Goal: Find specific page/section: Find specific page/section

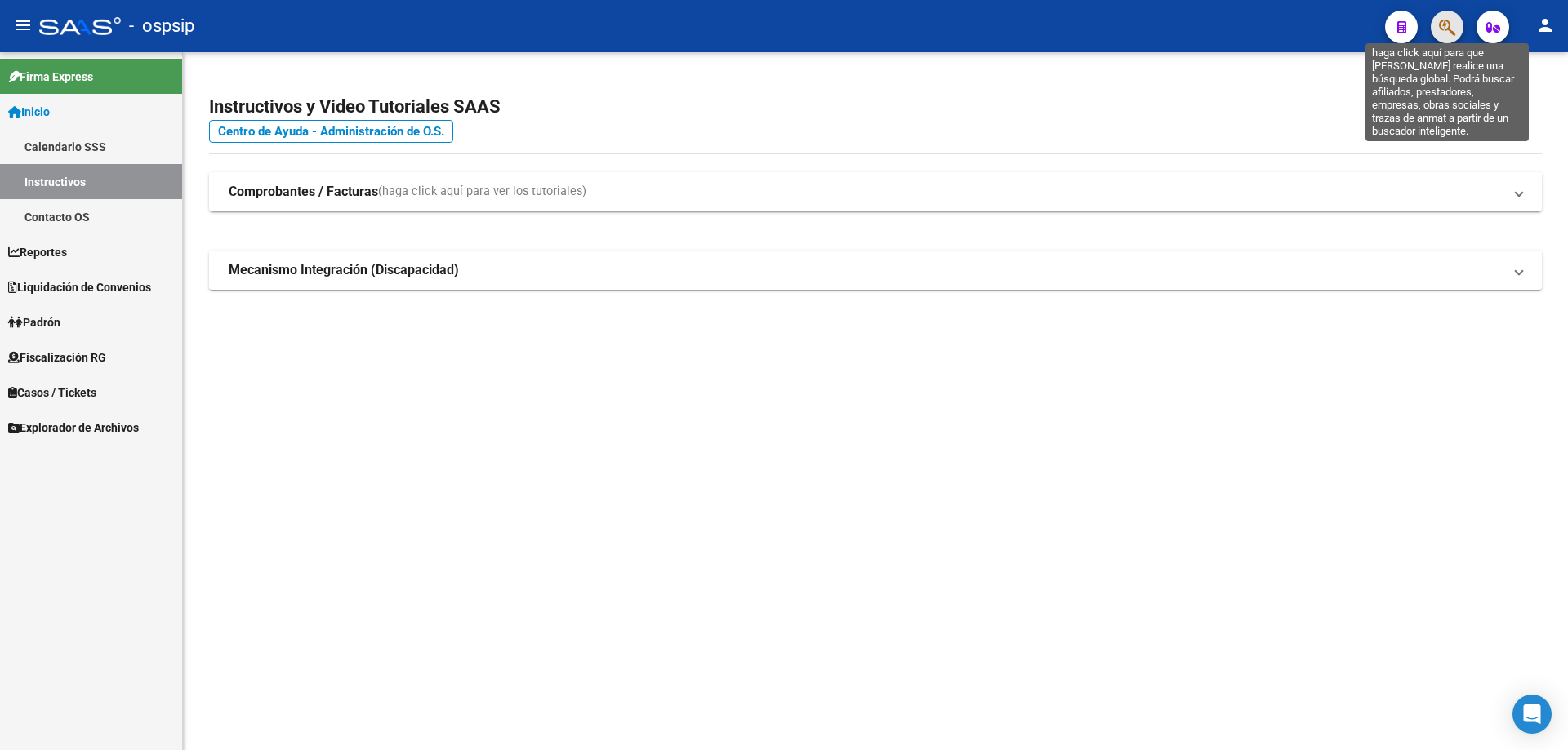
click at [1441, 29] on icon "button" at bounding box center [1447, 27] width 16 height 19
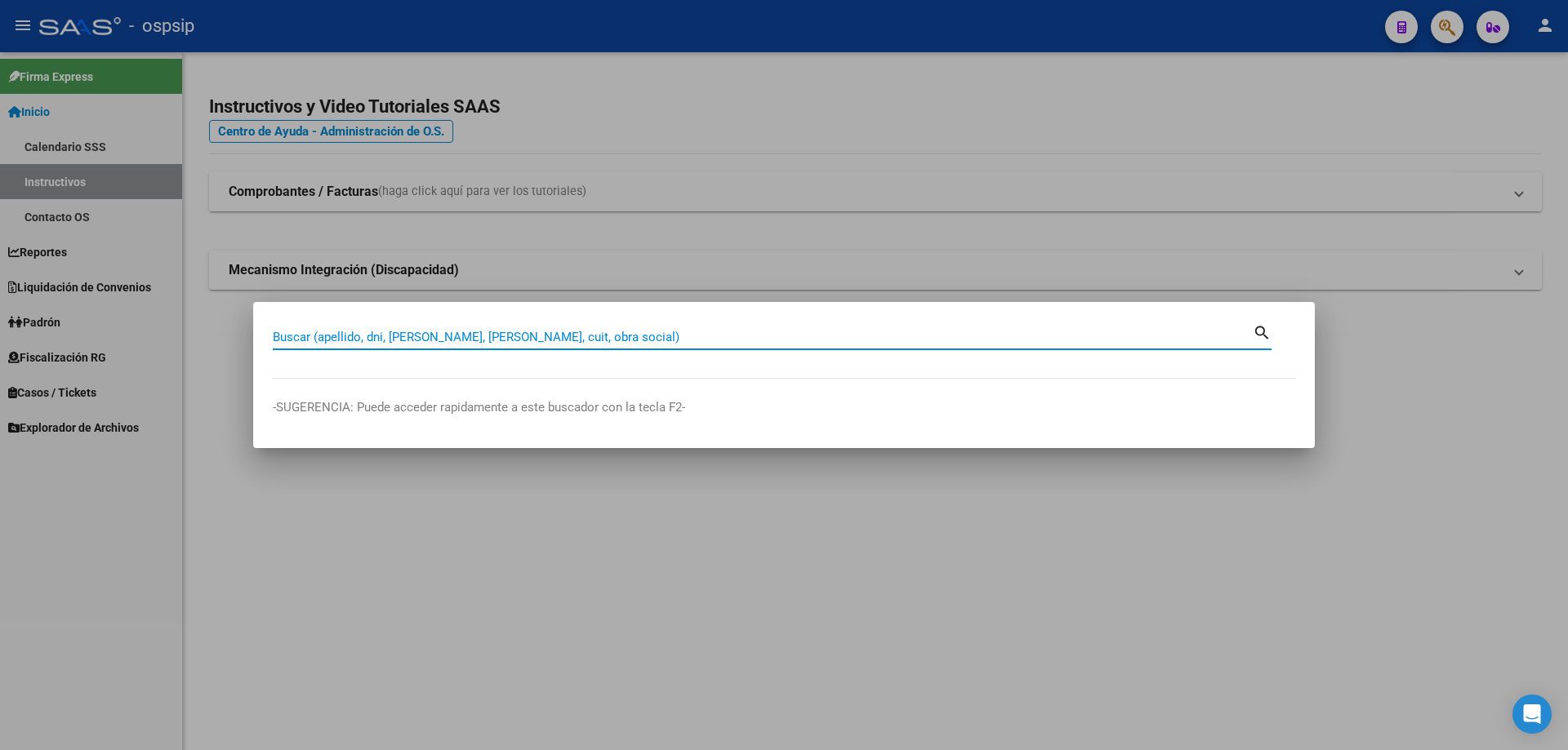
click at [702, 337] on input "Buscar (apellido, dni, [PERSON_NAME], [PERSON_NAME], cuit, obra social)" at bounding box center [763, 337] width 980 height 15
type input "46025897"
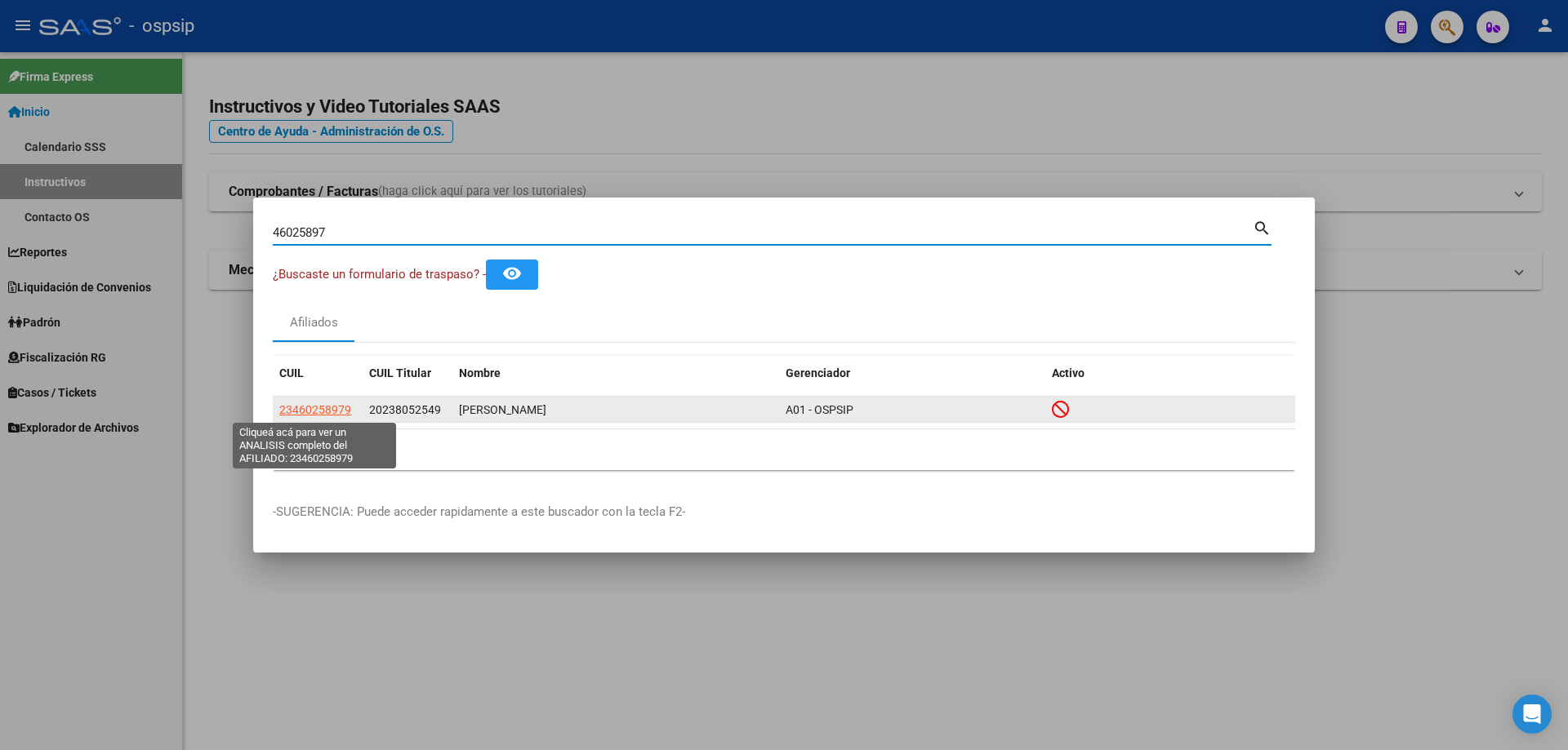
click at [316, 411] on span "23460258979" at bounding box center [315, 410] width 72 height 13
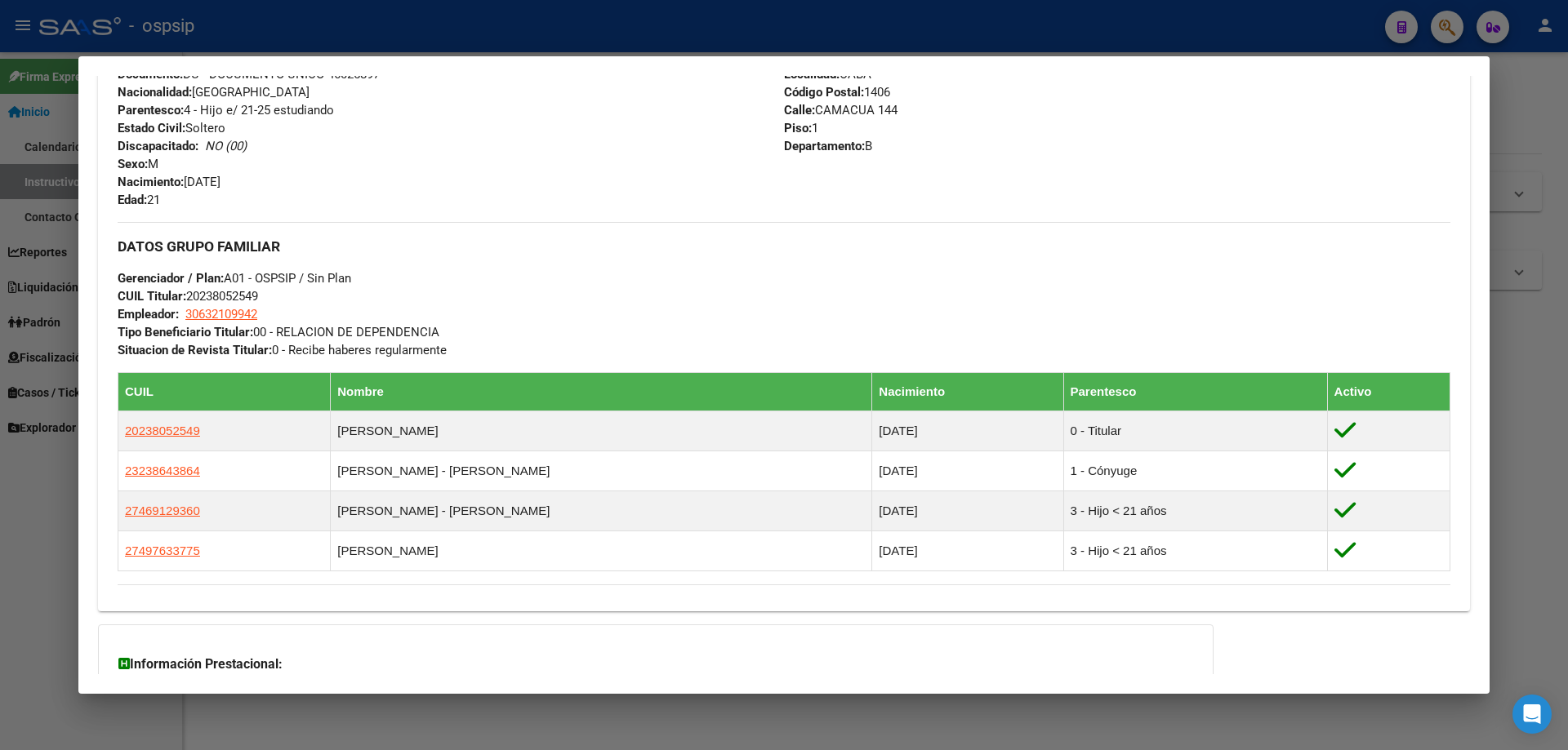
scroll to position [844, 0]
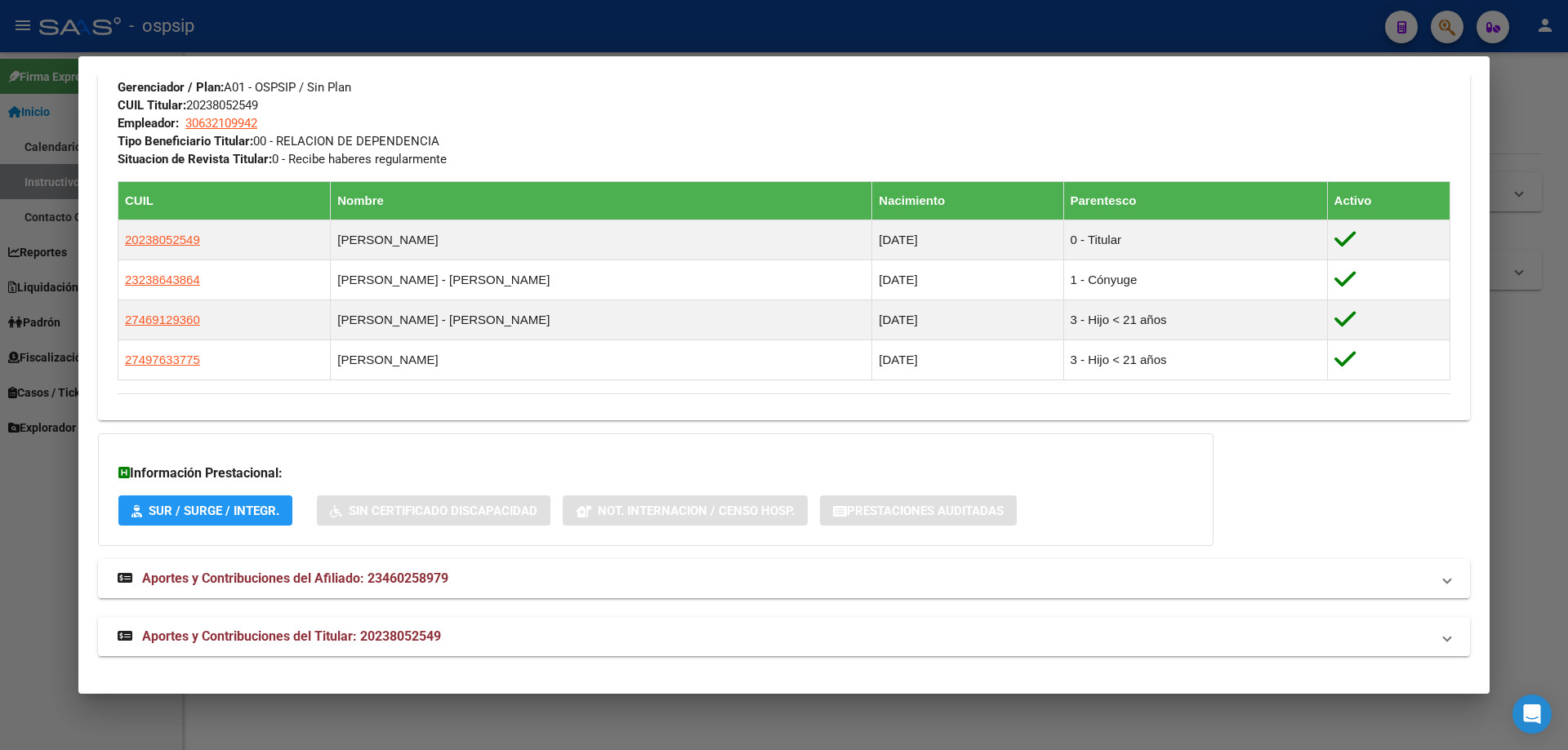
click at [855, 723] on div at bounding box center [784, 375] width 1568 height 750
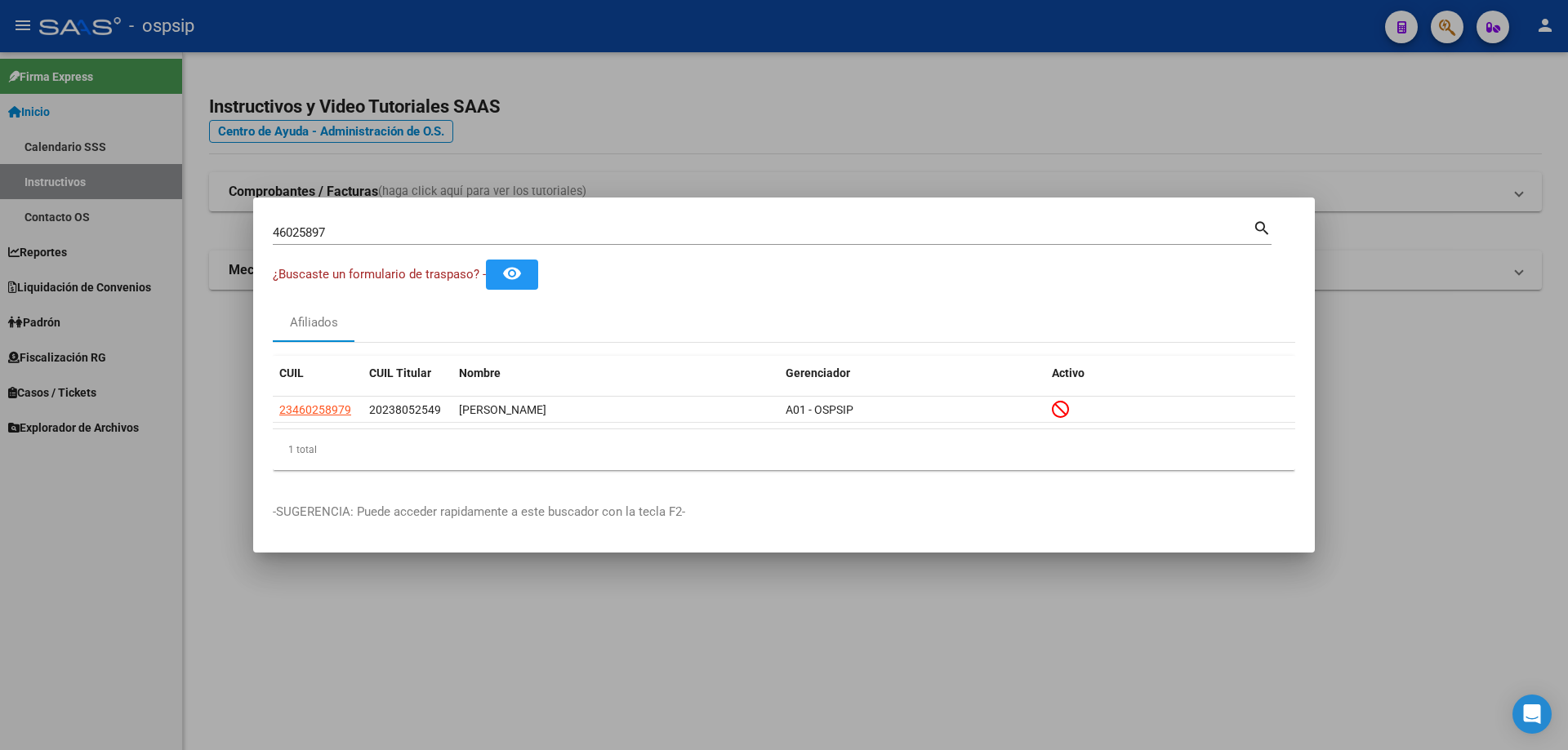
click at [1099, 269] on div "¿Buscaste un formulario de traspaso? - remove_red_eye" at bounding box center [784, 275] width 1022 height 30
click at [980, 653] on div at bounding box center [784, 375] width 1568 height 750
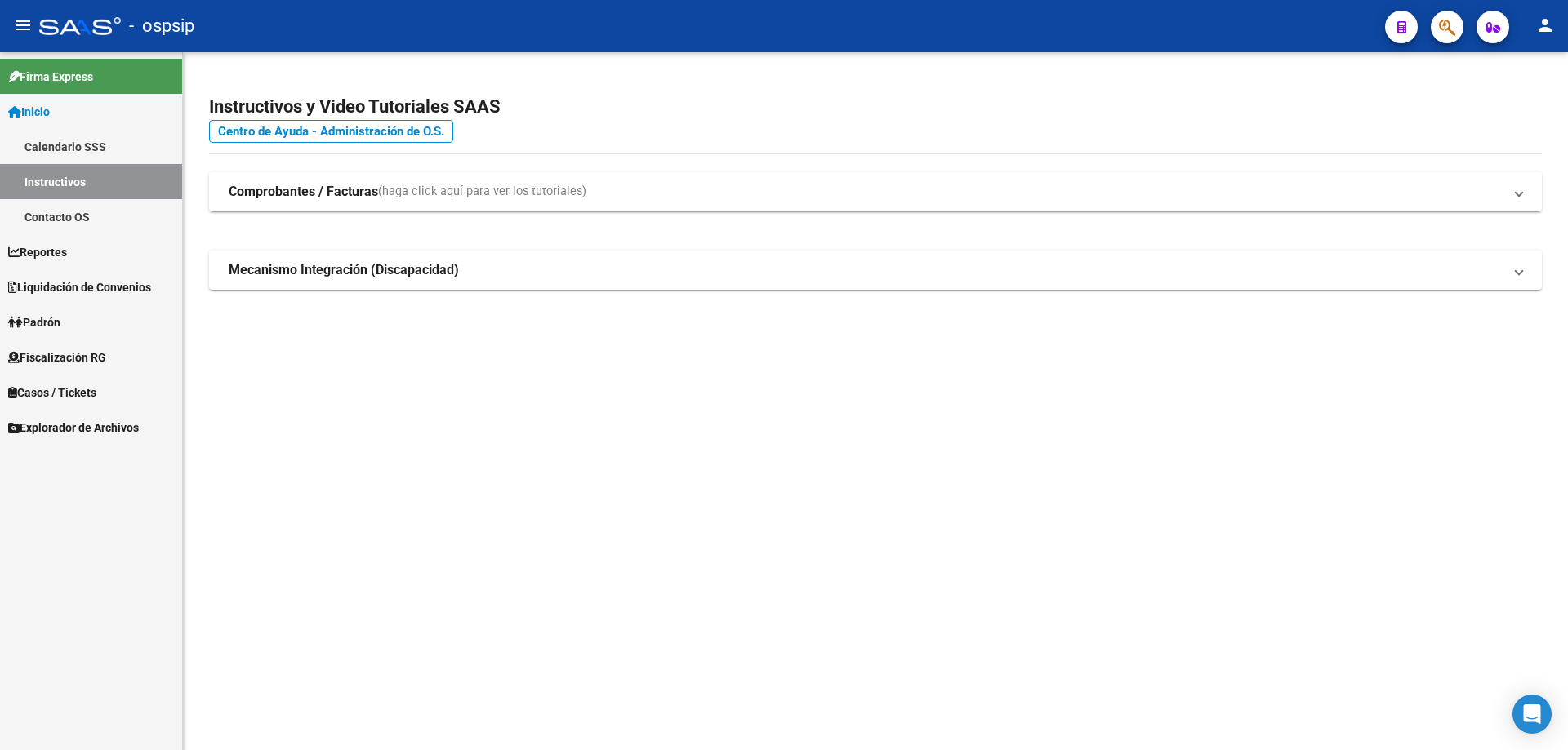
click at [989, 627] on mat-sidenav-content "Instructivos y Video Tutoriales SAAS Centro de Ayuda - Administración de O.S. C…" at bounding box center [876, 402] width 1385 height 698
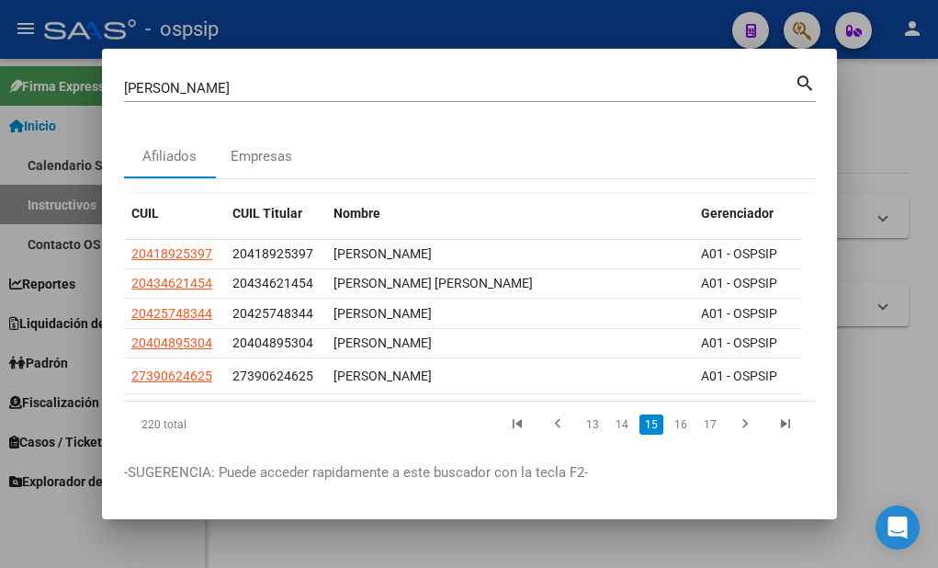
click at [276, 83] on input "mansilla" at bounding box center [459, 88] width 671 height 17
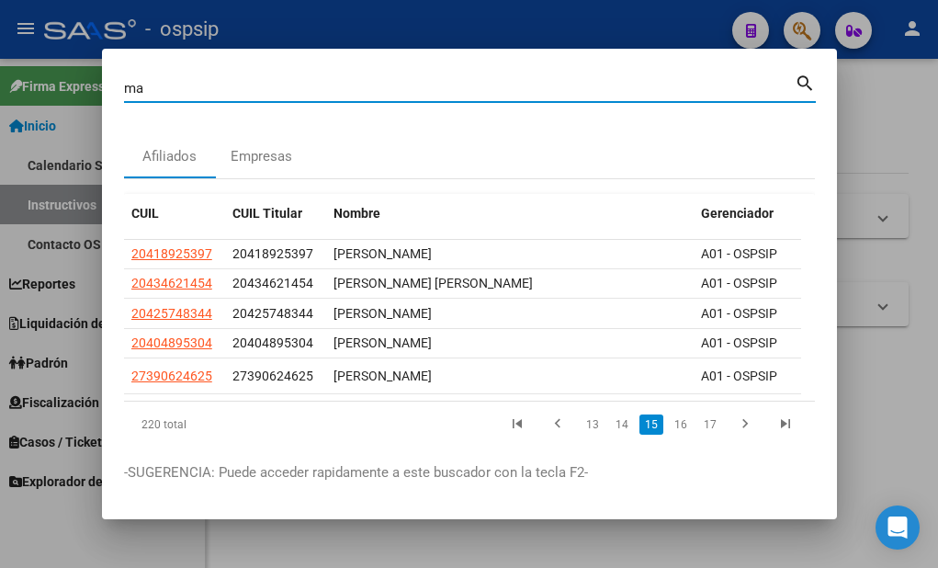
type input "m"
type input "54599093"
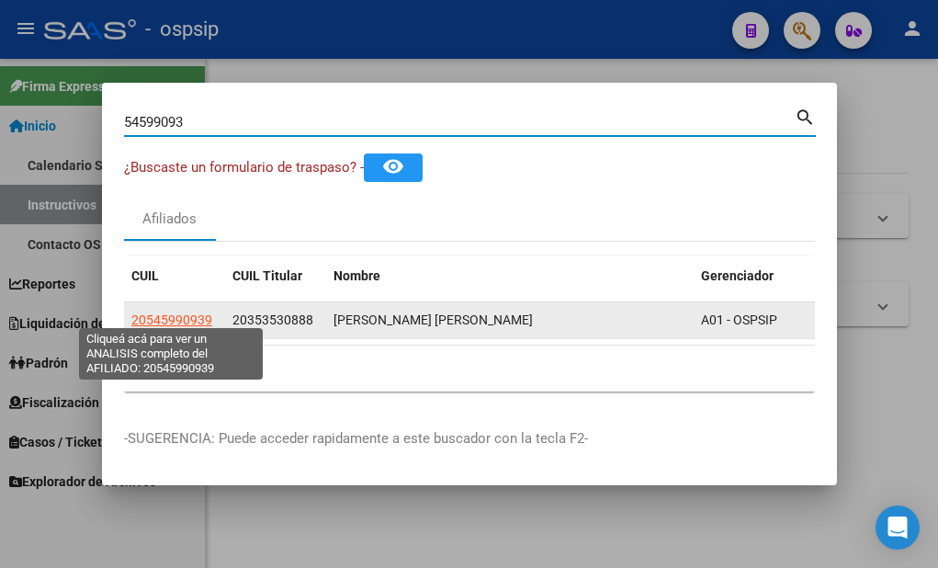
click at [170, 312] on span "20545990939" at bounding box center [171, 319] width 81 height 15
type textarea "20545990939"
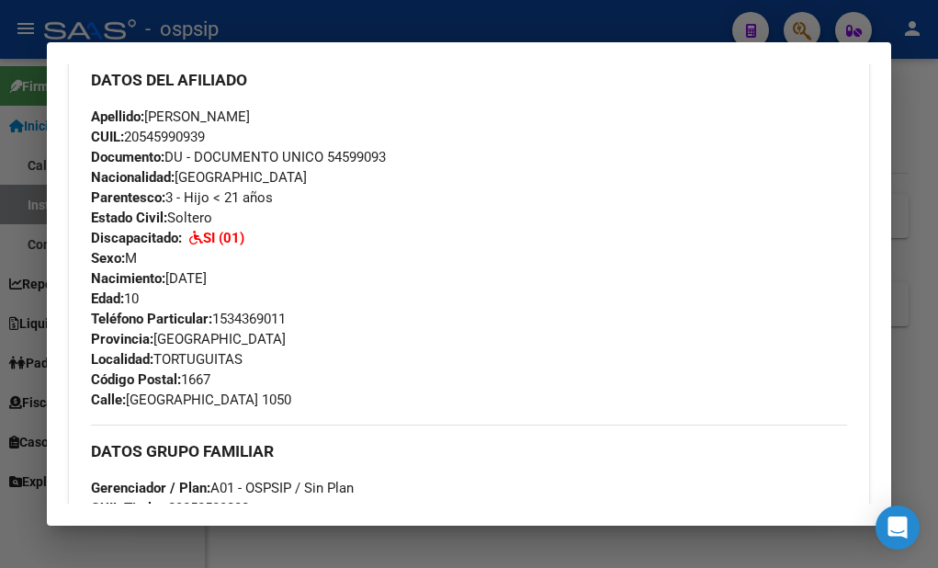
scroll to position [540, 0]
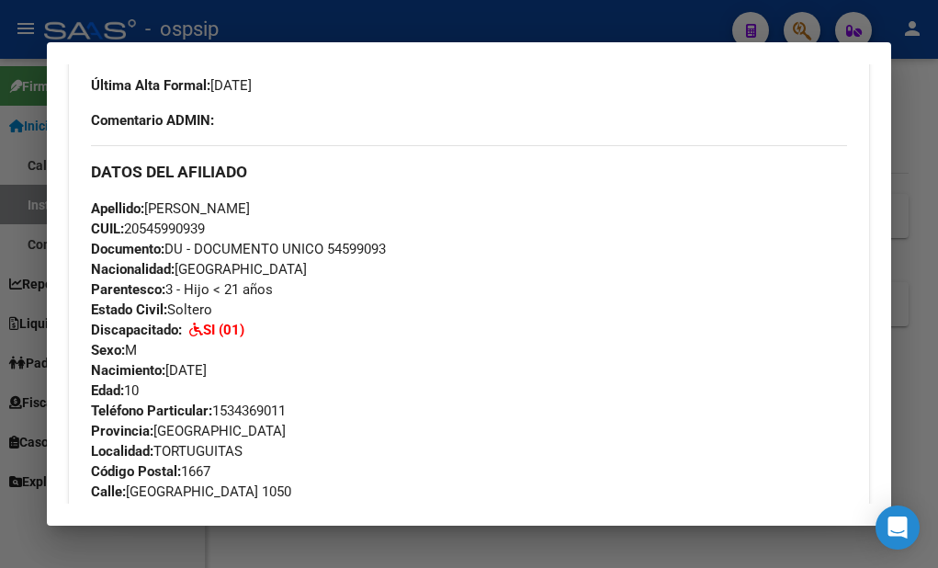
click at [271, 541] on div at bounding box center [469, 284] width 938 height 568
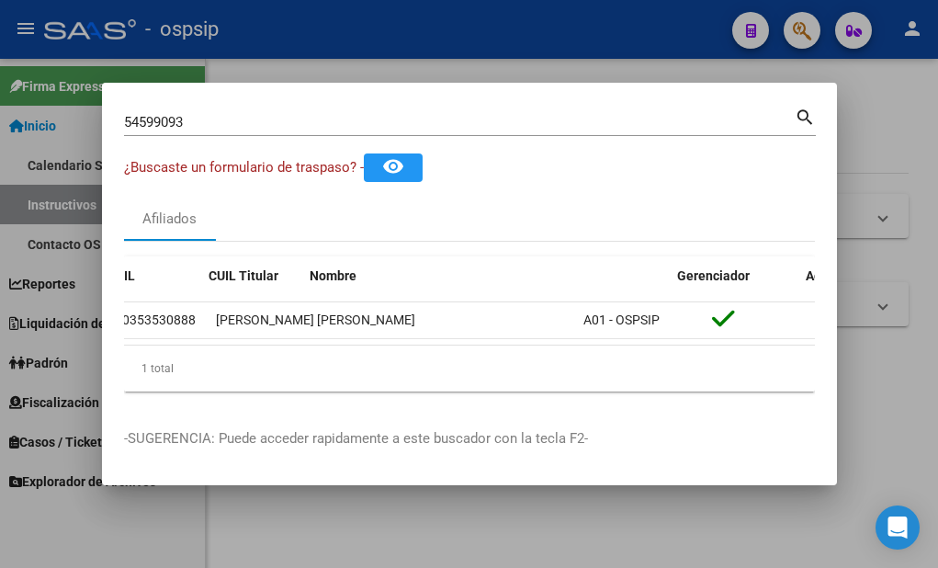
scroll to position [0, 0]
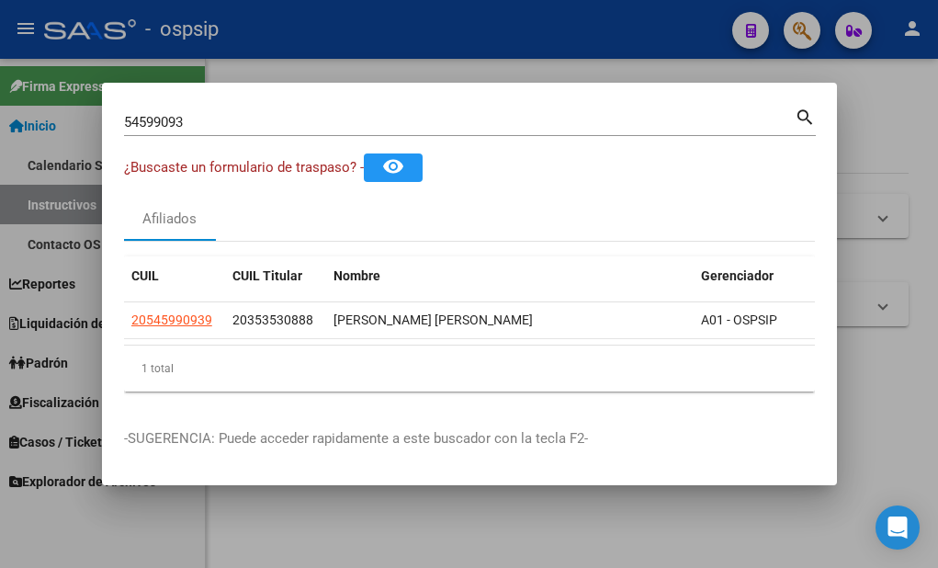
click at [526, 528] on div at bounding box center [469, 284] width 938 height 568
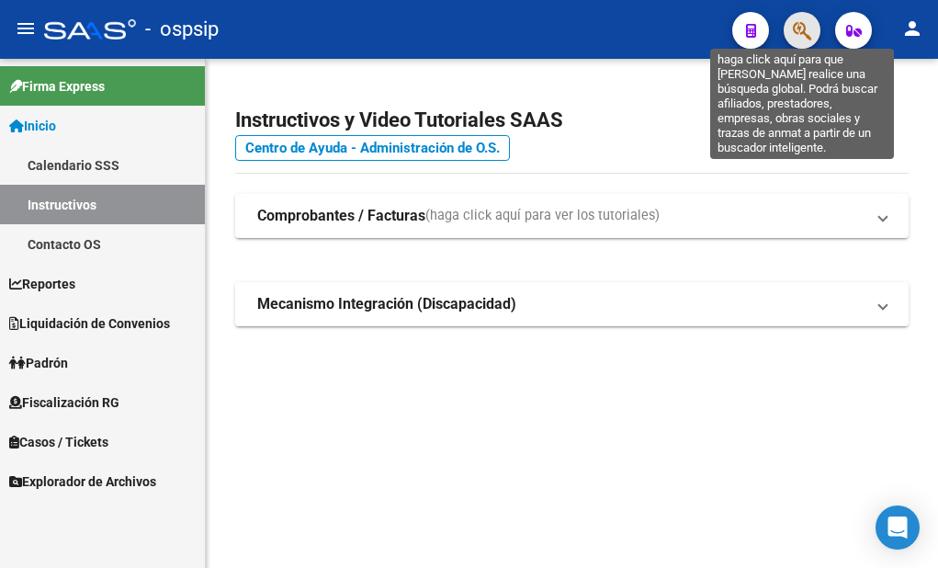
click at [802, 35] on icon "button" at bounding box center [802, 30] width 18 height 21
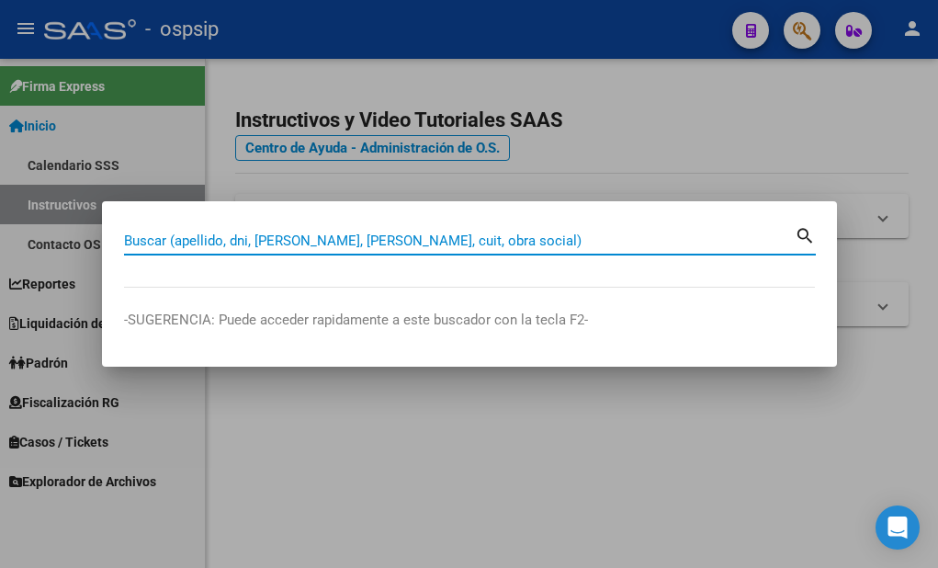
click at [205, 231] on div "Buscar (apellido, dni, [PERSON_NAME], [PERSON_NAME], cuit, obra social)" at bounding box center [459, 241] width 671 height 28
click at [179, 245] on input "Buscar (apellido, dni, [PERSON_NAME], [PERSON_NAME], cuit, obra social)" at bounding box center [459, 240] width 671 height 17
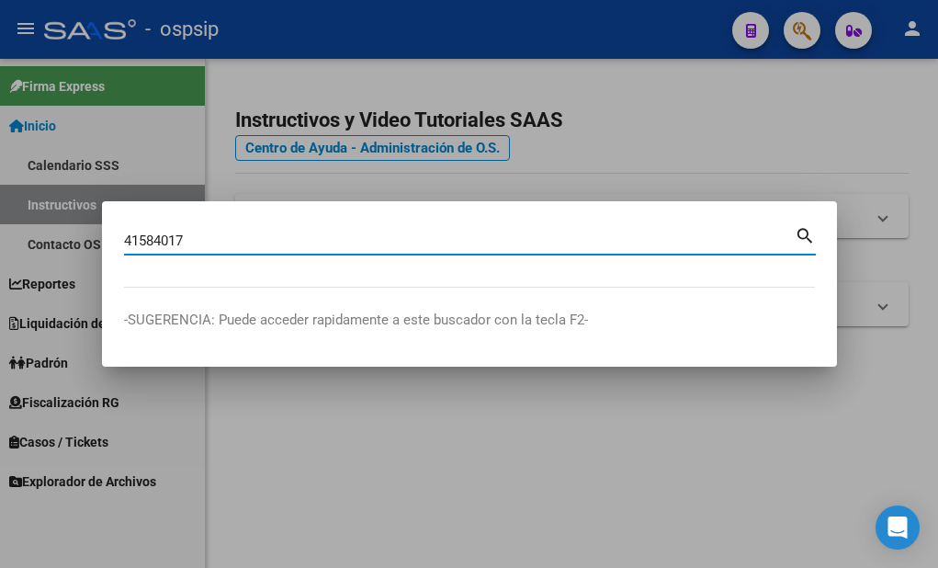
type input "41584017"
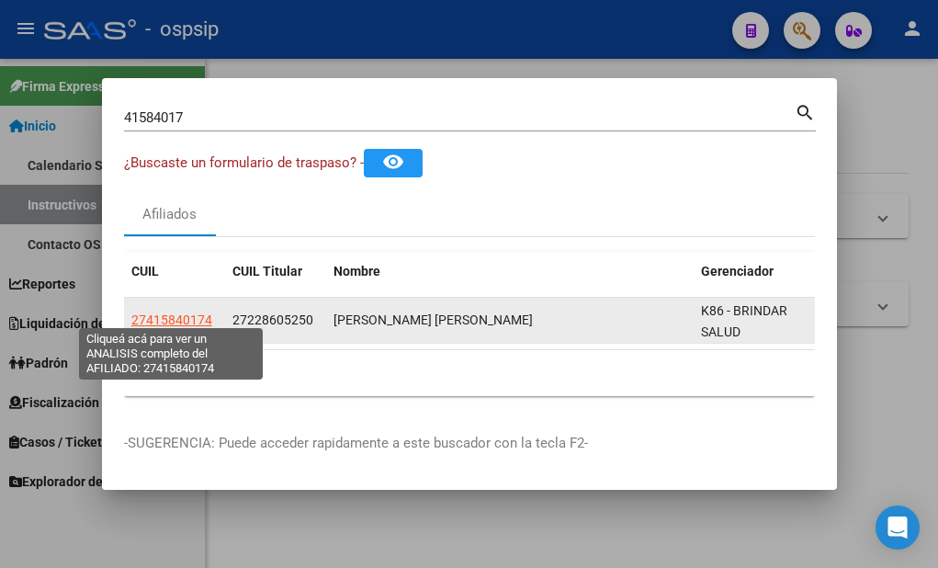
click at [202, 312] on span "27415840174" at bounding box center [171, 319] width 81 height 15
type textarea "27415840174"
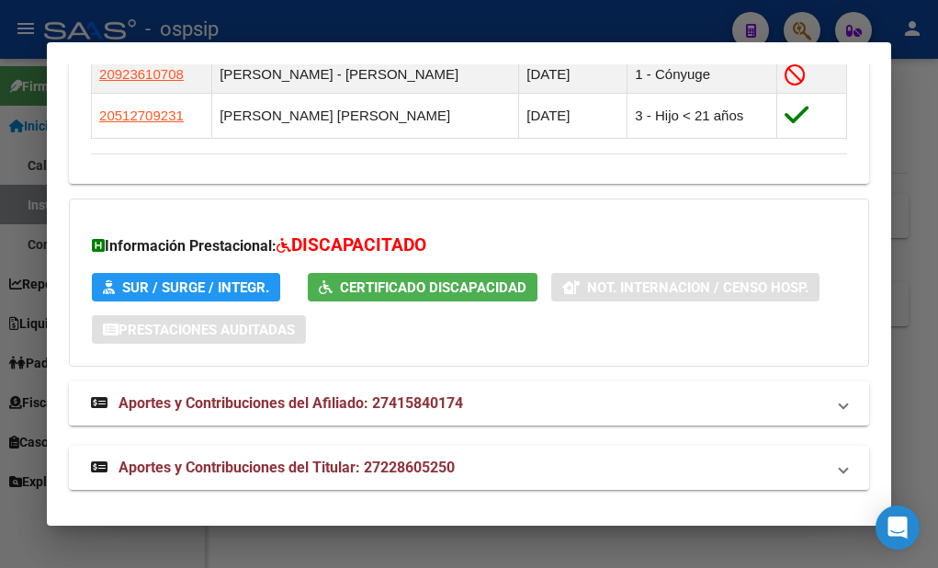
scroll to position [1302, 0]
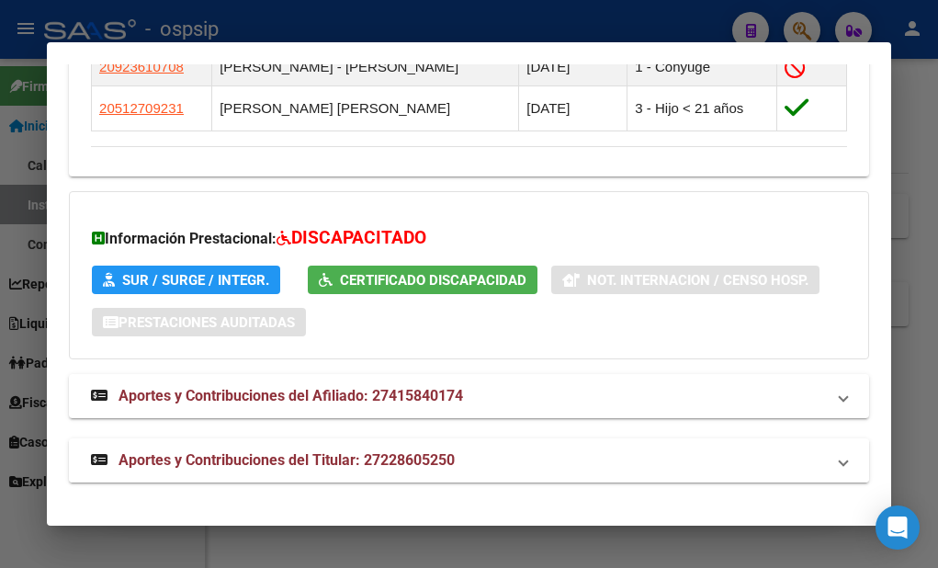
click at [248, 461] on span "Aportes y Contribuciones del Titular: 27228605250" at bounding box center [287, 459] width 336 height 17
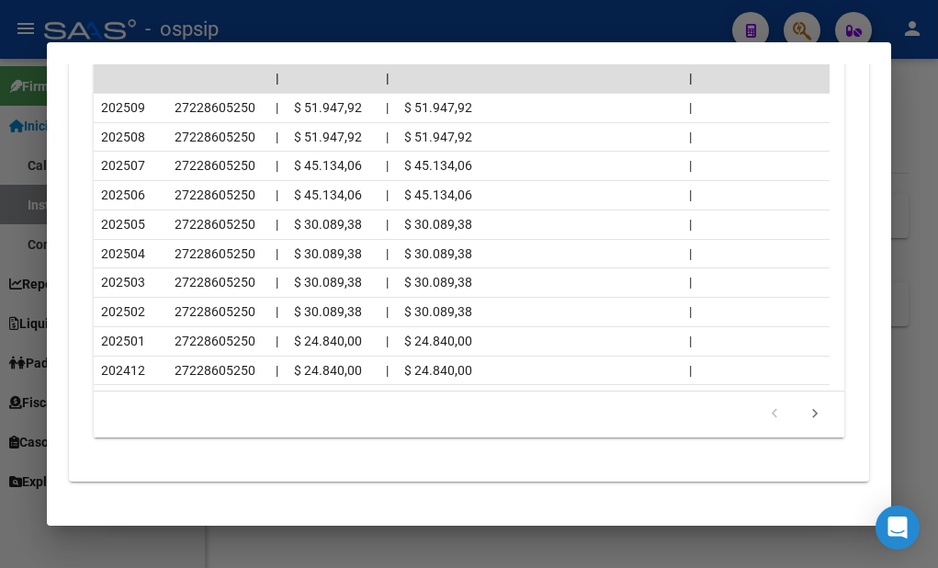
scroll to position [2130, 0]
click at [491, 550] on div at bounding box center [469, 284] width 938 height 568
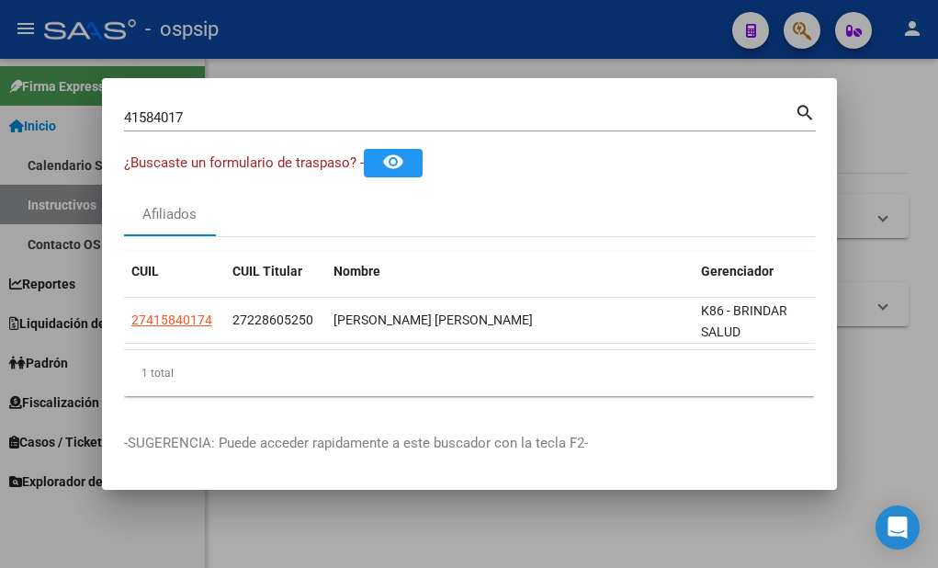
click at [487, 537] on div at bounding box center [469, 284] width 938 height 568
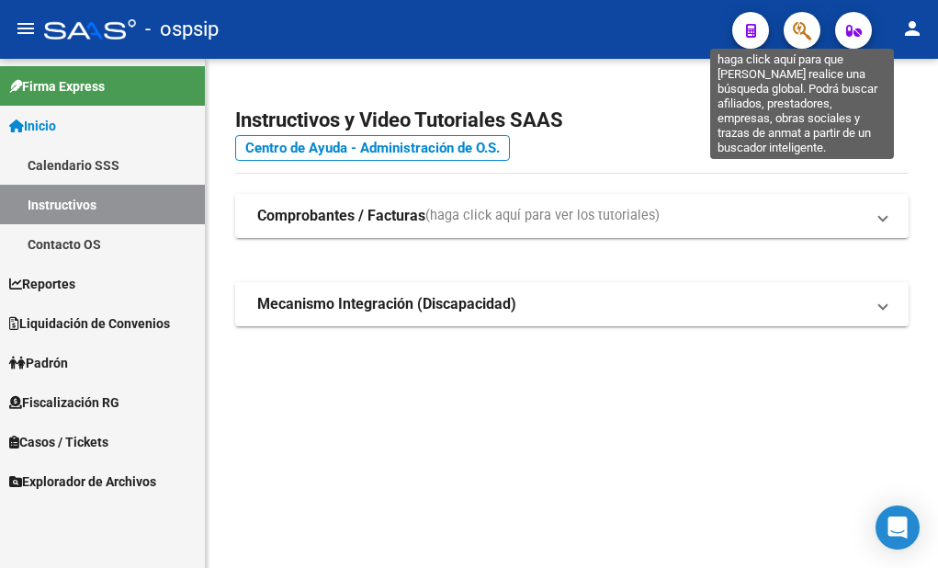
click at [795, 33] on icon "button" at bounding box center [802, 30] width 18 height 21
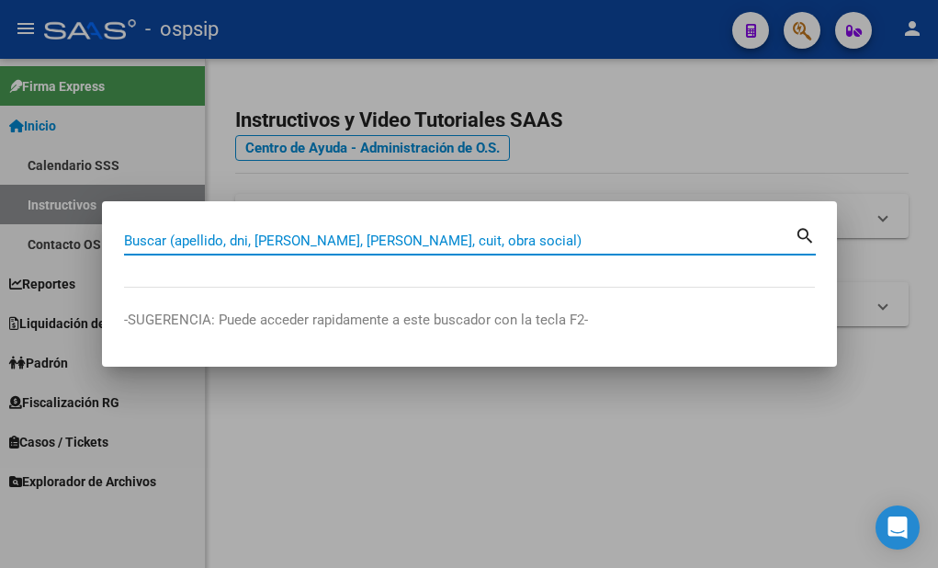
click at [274, 227] on div "Buscar (apellido, dni, [PERSON_NAME], [PERSON_NAME], cuit, obra social)" at bounding box center [459, 241] width 671 height 28
click at [278, 235] on input "Buscar (apellido, dni, [PERSON_NAME], [PERSON_NAME], cuit, obra social)" at bounding box center [459, 240] width 671 height 17
click at [334, 232] on div "Buscar (apellido, dni, [PERSON_NAME], [PERSON_NAME], cuit, obra social)" at bounding box center [459, 241] width 671 height 28
click at [335, 237] on input "Buscar (apellido, dni, [PERSON_NAME], [PERSON_NAME], cuit, obra social)" at bounding box center [459, 240] width 671 height 17
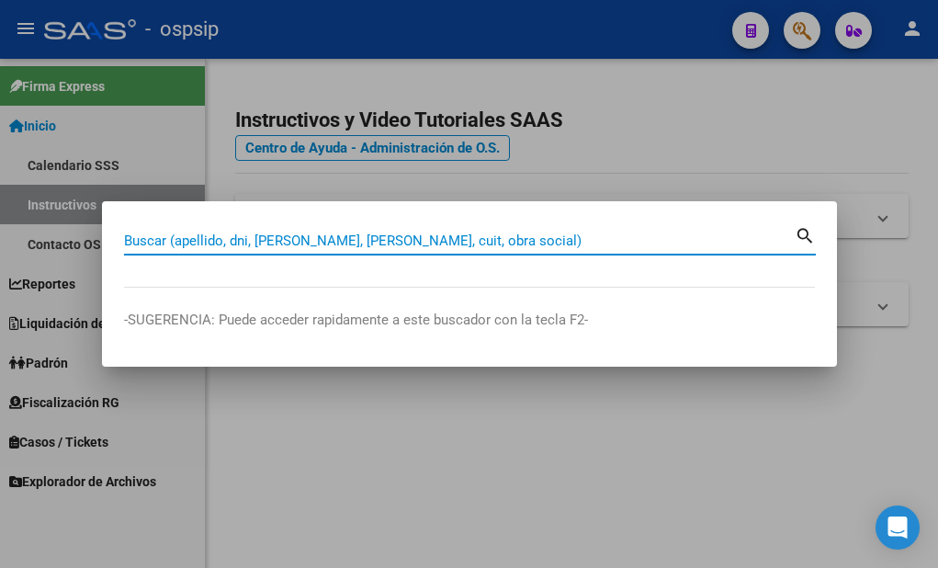
click at [599, 248] on input "Buscar (apellido, dni, [PERSON_NAME], [PERSON_NAME], cuit, obra social)" at bounding box center [459, 240] width 671 height 17
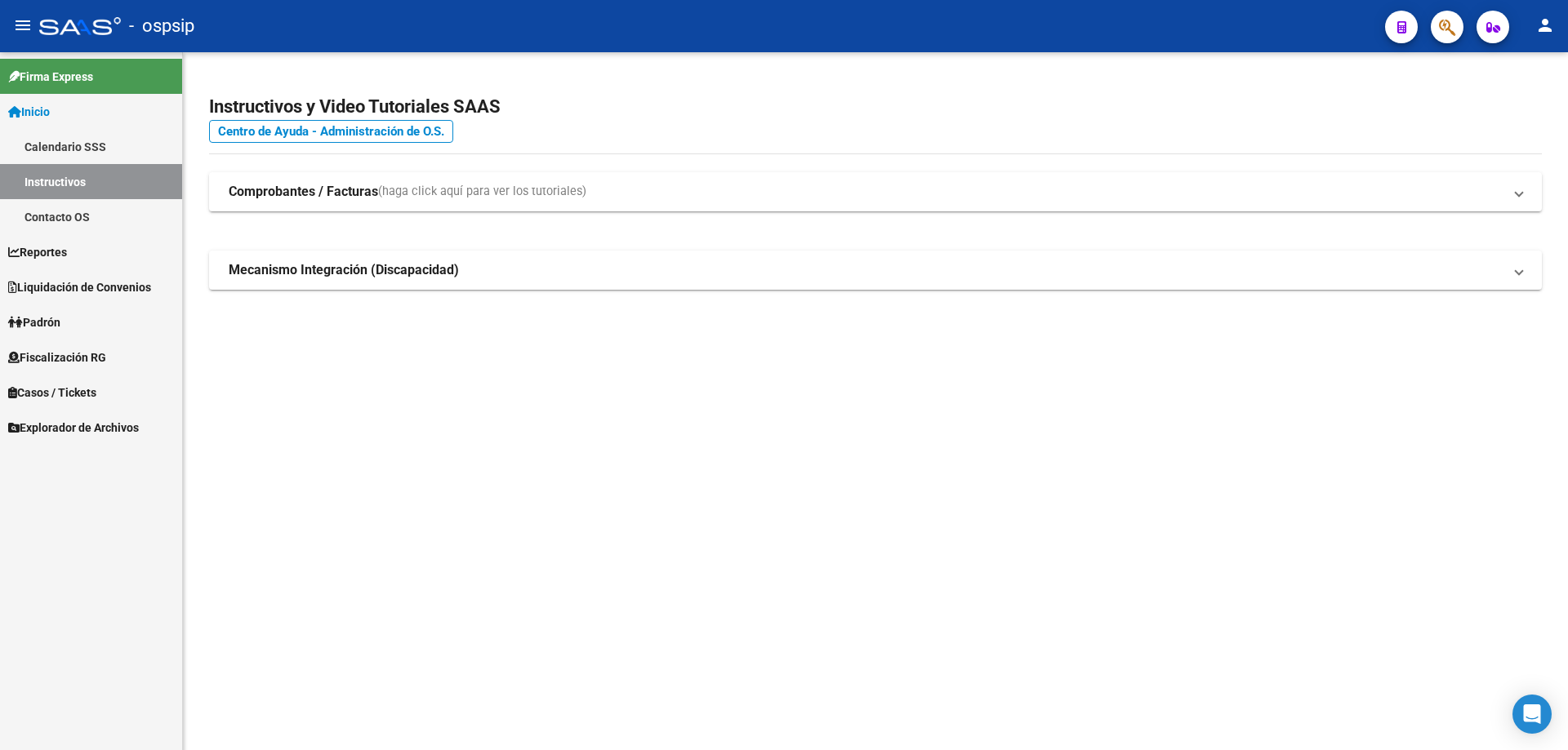
click at [1449, 39] on span "button" at bounding box center [1447, 28] width 16 height 34
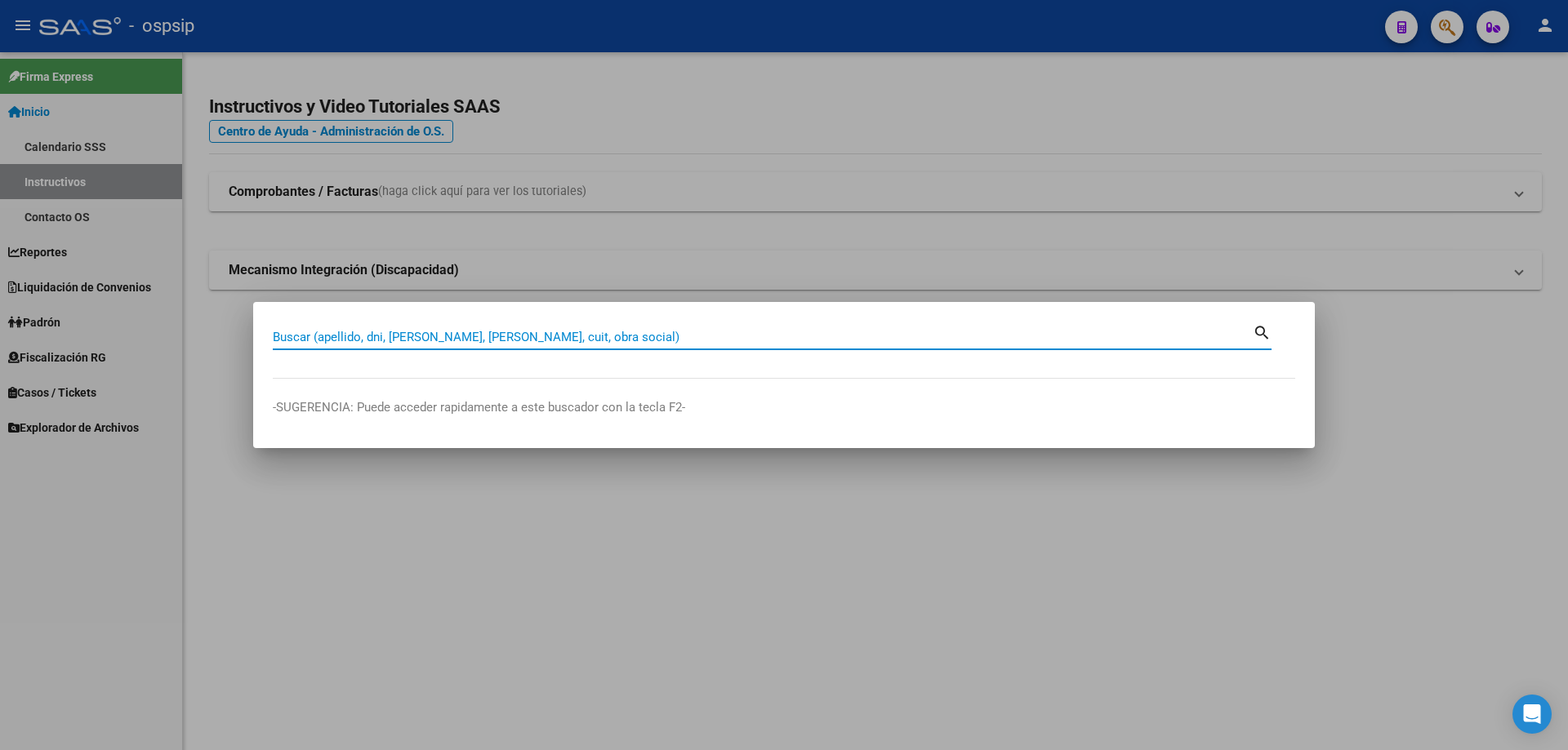
click at [843, 339] on input "Buscar (apellido, dni, [PERSON_NAME], [PERSON_NAME], cuit, obra social)" at bounding box center [763, 337] width 980 height 15
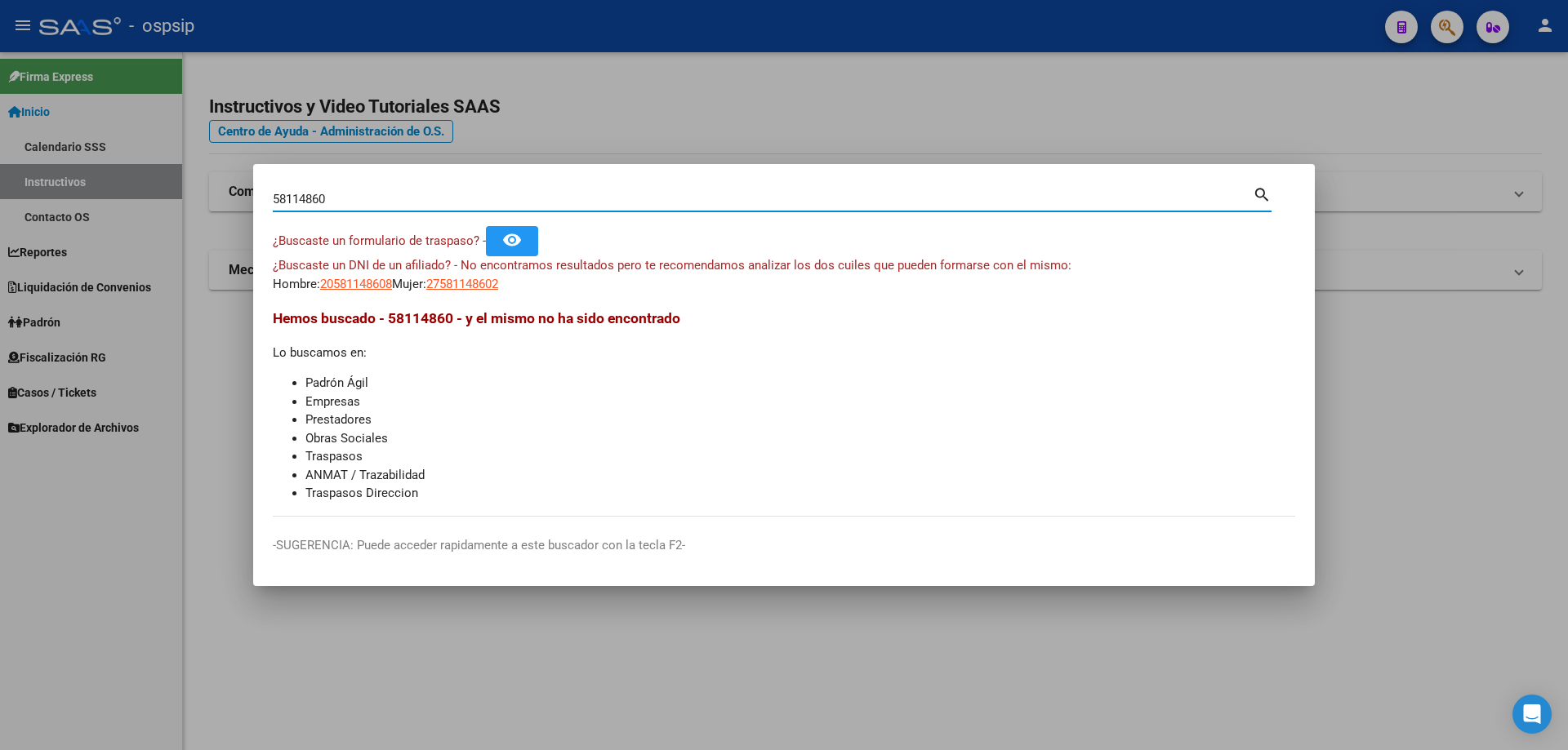
click at [364, 202] on input "58114860" at bounding box center [763, 199] width 980 height 15
type input "5"
type input "58114866"
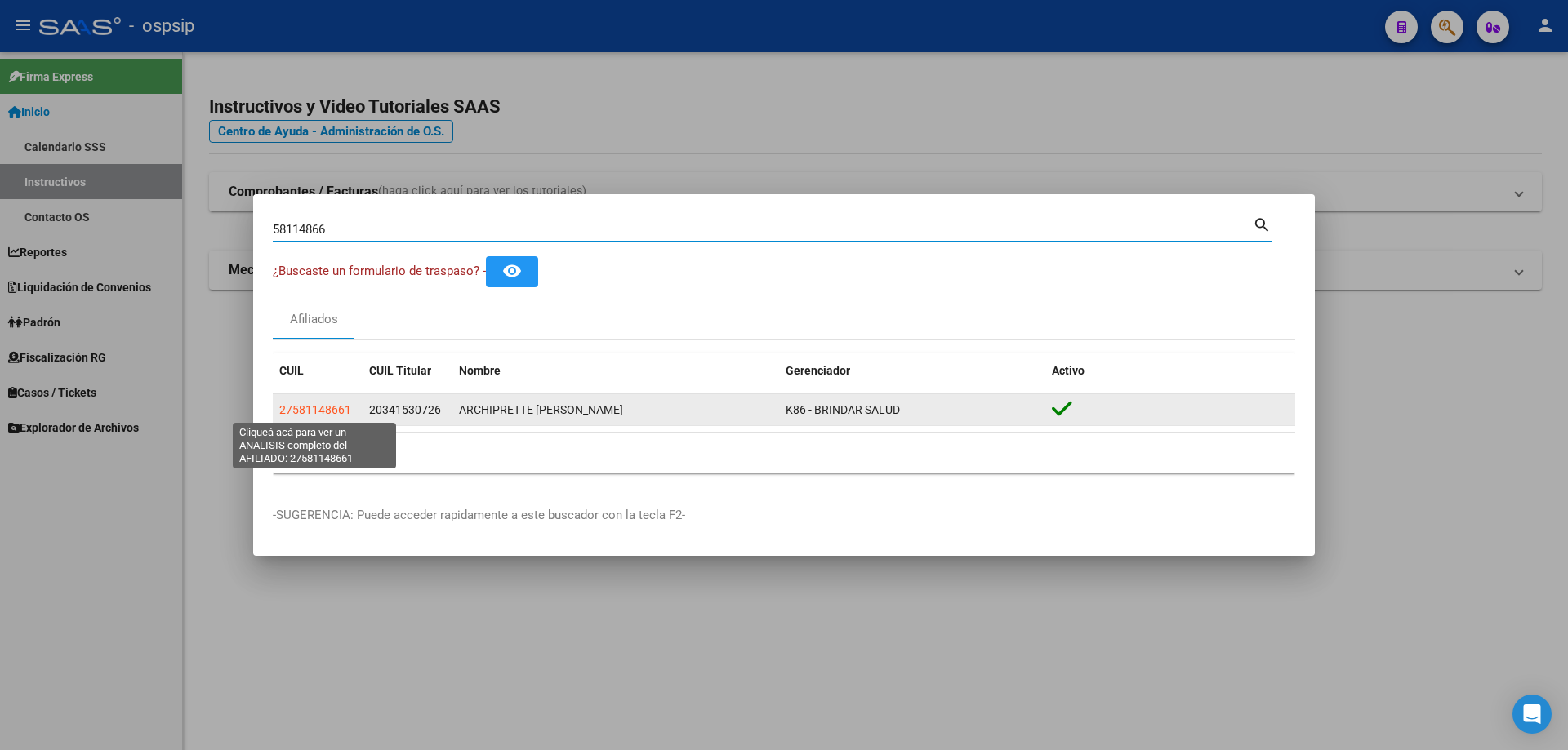
click at [307, 414] on span "27581148661" at bounding box center [315, 410] width 72 height 13
type textarea "27581148661"
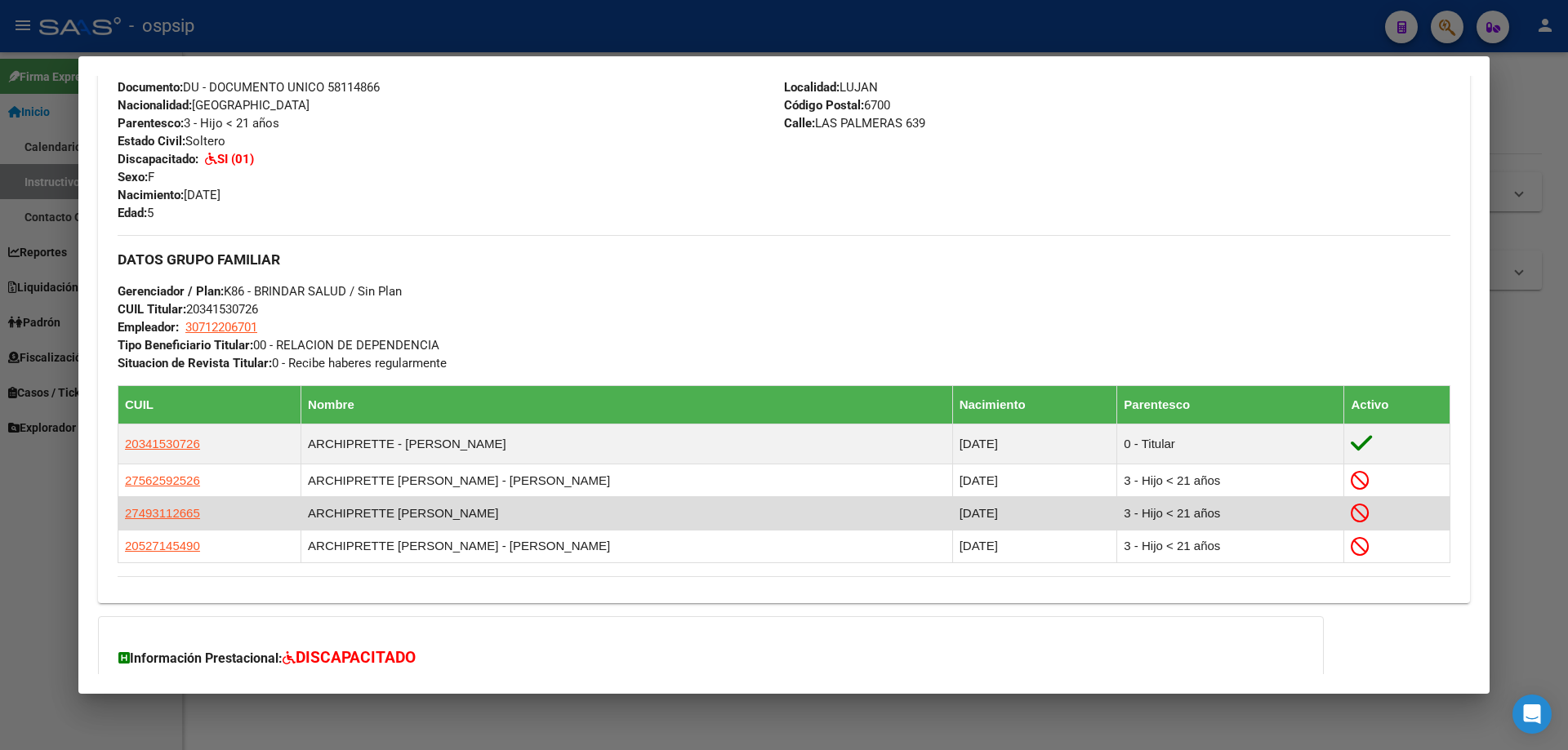
scroll to position [778, 0]
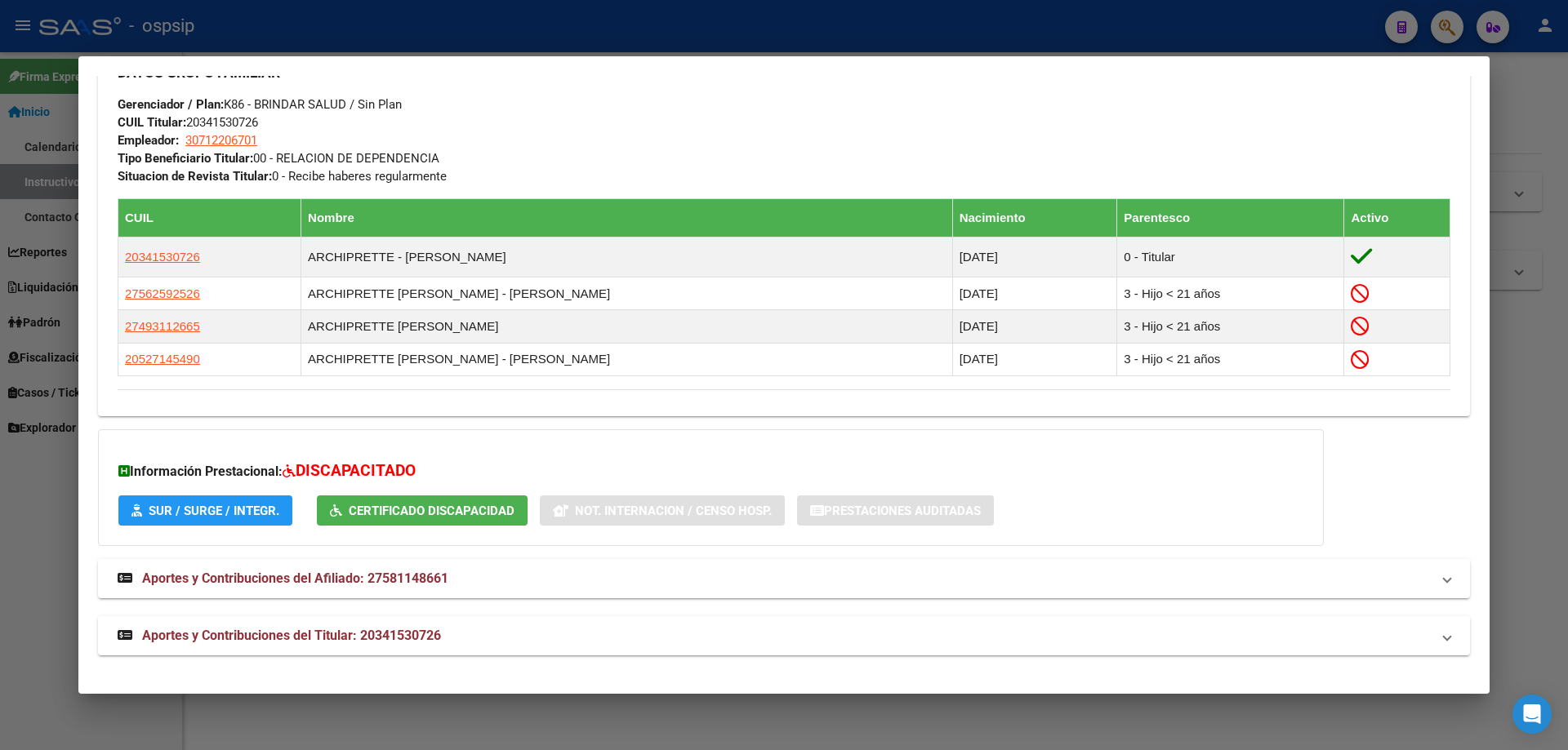
click at [924, 547] on div "DATOS PADRÓN ÁGIL: ARCHIPRETTE [PERSON_NAME] | ACTIVO | FAMILIAR DE: 2034153072…" at bounding box center [783, 5] width 1372 height 1300
click at [930, 713] on div at bounding box center [784, 375] width 1568 height 750
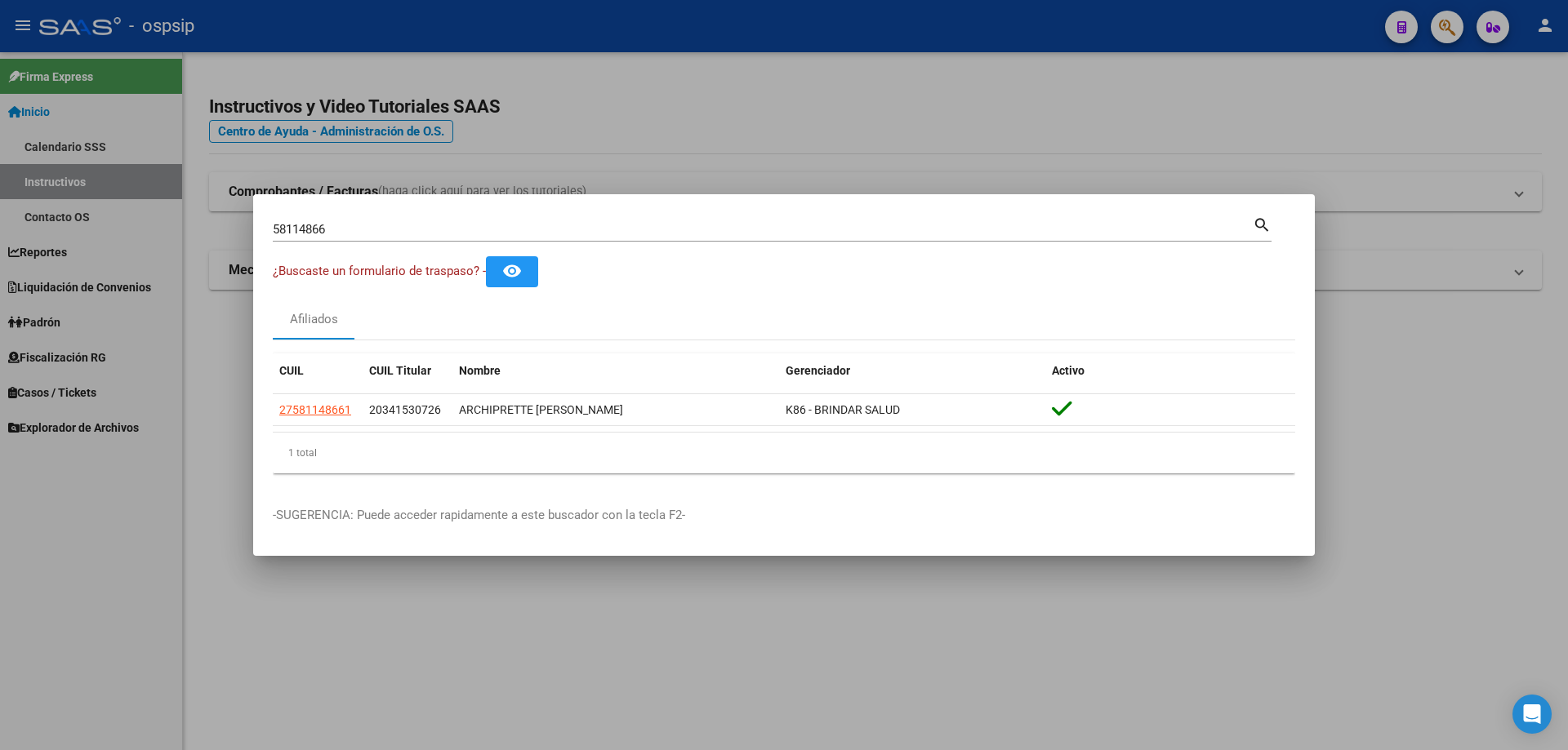
click at [718, 226] on input "58114866" at bounding box center [763, 229] width 980 height 15
type input "5"
type input "58114860"
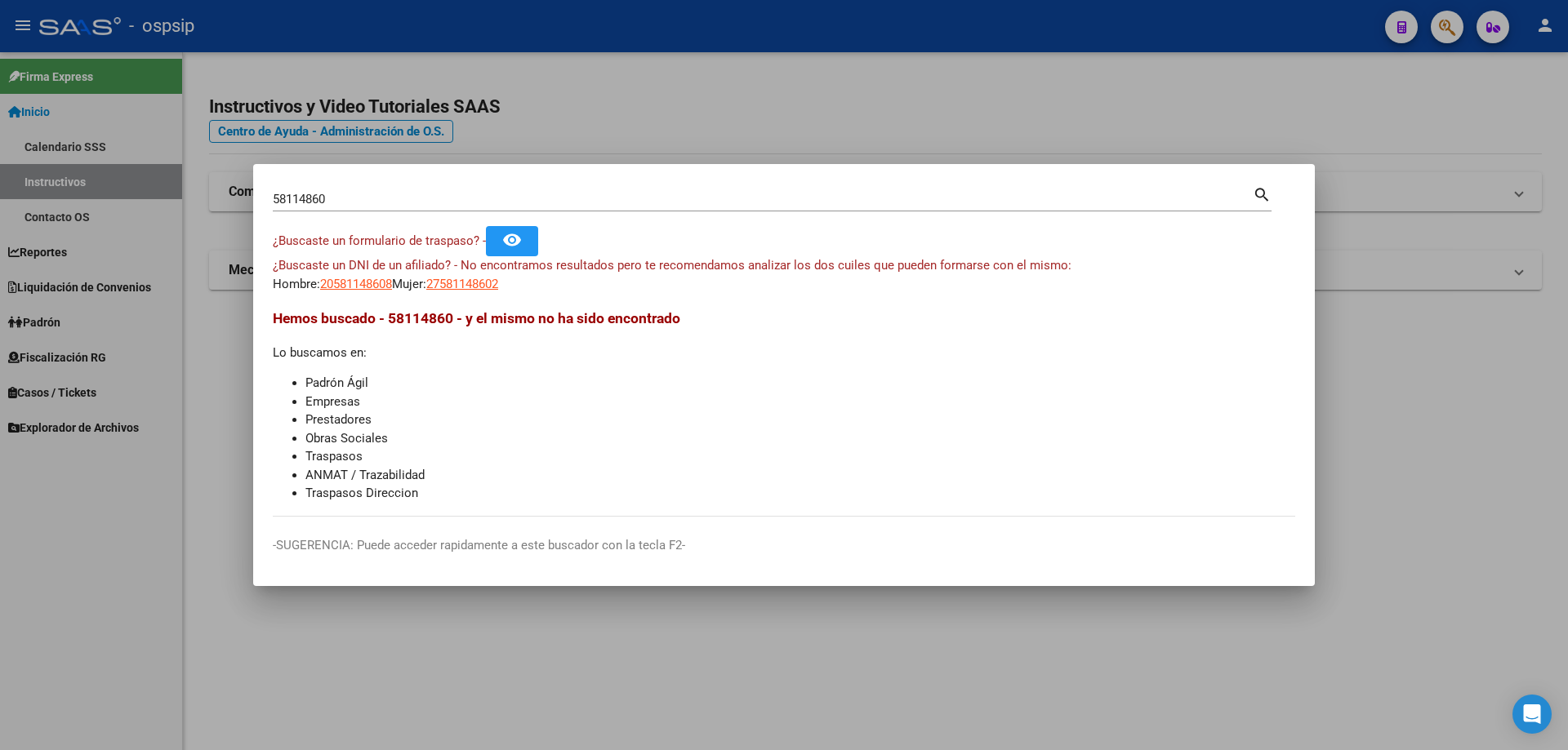
click at [648, 188] on div "58114860 Buscar (apellido, dni, [PERSON_NAME], [PERSON_NAME], cuit, obra social)" at bounding box center [763, 199] width 980 height 25
click at [1462, 365] on div at bounding box center [784, 375] width 1568 height 750
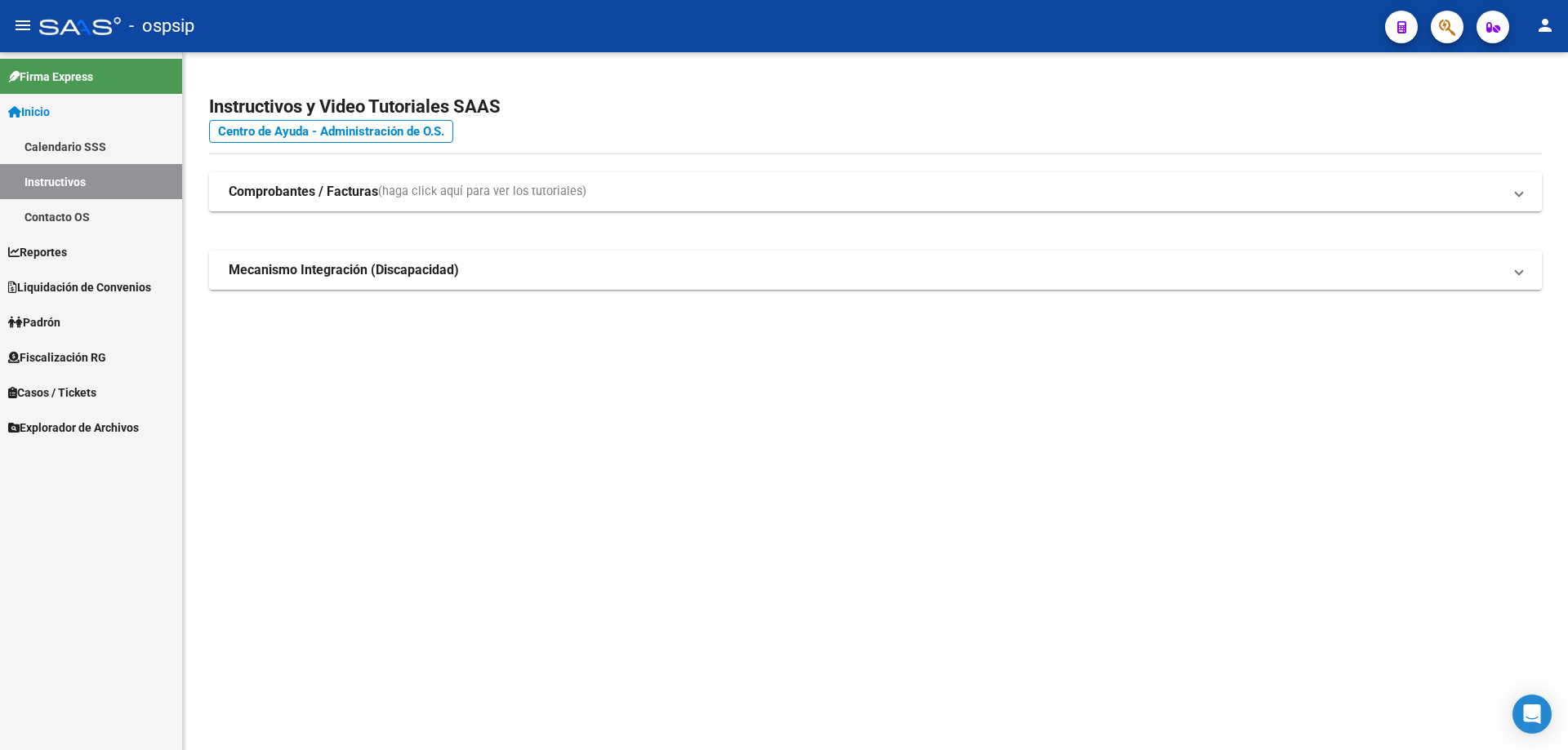
click at [518, 462] on mat-sidenav-content "Instructivos y Video Tutoriales SAAS Centro de Ayuda - Administración de O.S. C…" at bounding box center [876, 402] width 1385 height 698
click at [1011, 450] on mat-sidenav-content "Instructivos y Video Tutoriales SAAS Centro de Ayuda - Administración de O.S. C…" at bounding box center [876, 402] width 1385 height 698
